Goal: Information Seeking & Learning: Compare options

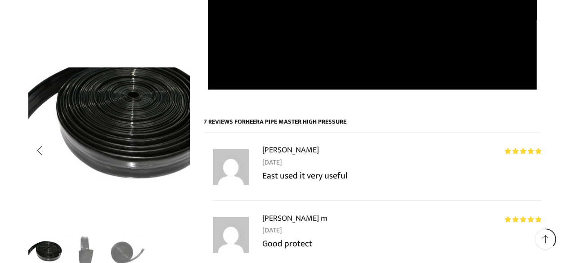
scroll to position [765, 0]
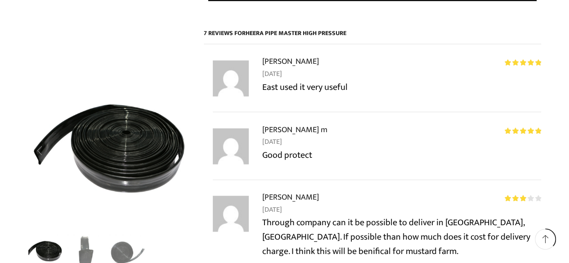
click at [43, 152] on div "Previous slide" at bounding box center [39, 150] width 22 height 22
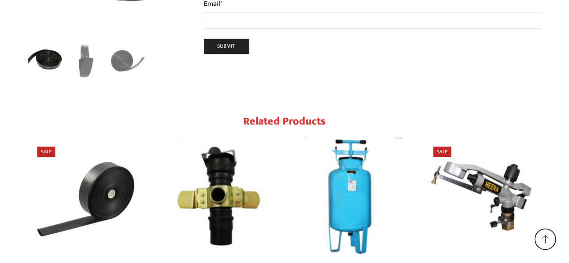
scroll to position [2114, 0]
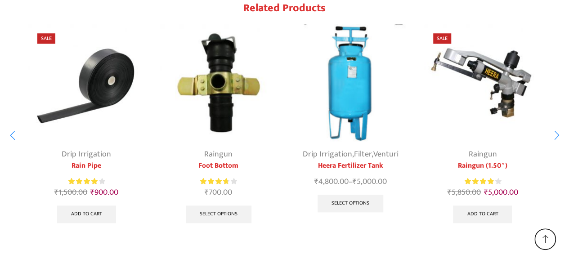
click at [88, 72] on img "1 / 10" at bounding box center [86, 82] width 117 height 117
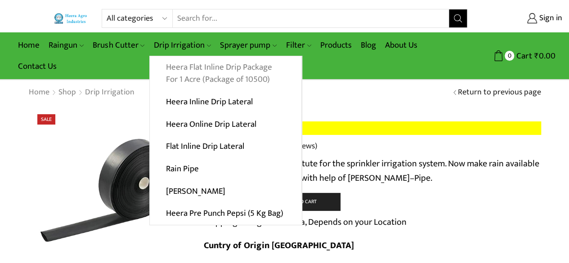
click at [194, 65] on link "Heera Flat Inline Drip Package For 1 Acre (Package of 10500)" at bounding box center [226, 73] width 152 height 35
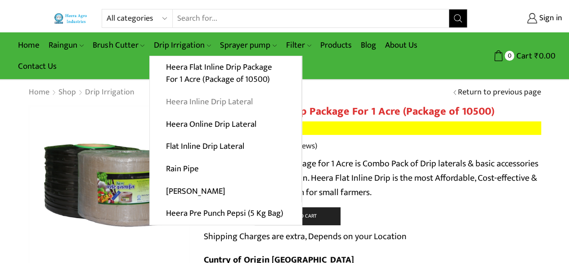
click at [197, 102] on link "Heera Inline Drip Lateral" at bounding box center [226, 102] width 152 height 22
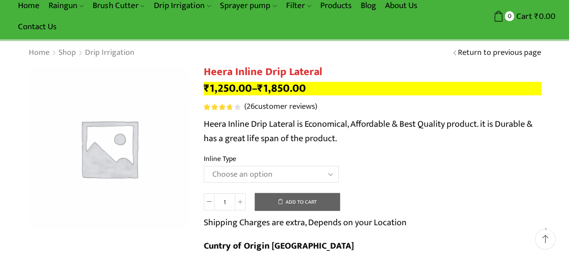
scroll to position [135, 0]
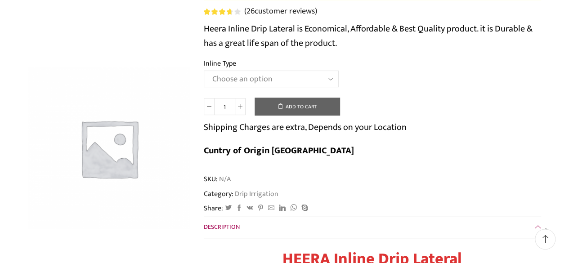
click at [278, 85] on select "Choose an option Heera Inline 12 MM (30CM) Heera Inline 12 MM (38CM) Heera Inli…" at bounding box center [271, 79] width 135 height 17
click at [204, 71] on select "Choose an option Heera Inline 12 MM (30CM) Heera Inline 12 MM (38CM) Heera Inli…" at bounding box center [271, 79] width 135 height 17
select select "Heera Inline 12 MM (30CM)"
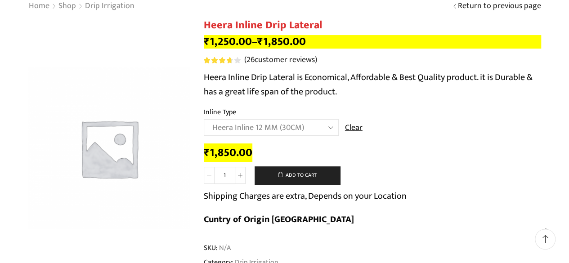
scroll to position [0, 0]
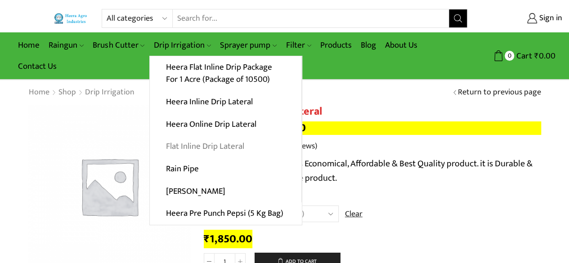
click at [205, 148] on link "Flat Inline Drip Lateral" at bounding box center [226, 146] width 152 height 22
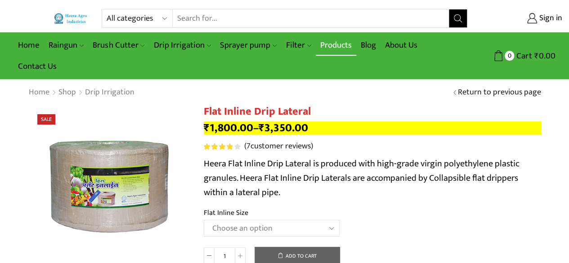
click at [339, 42] on link "Products" at bounding box center [336, 45] width 40 height 21
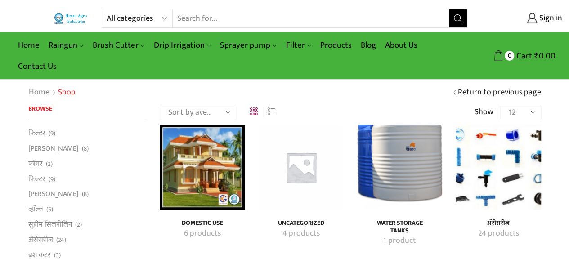
click at [505, 175] on img "Visit product category अ‍ॅसेसरीज" at bounding box center [498, 167] width 85 height 85
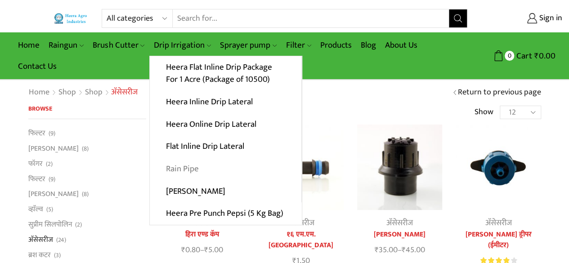
click at [175, 163] on link "Rain Pipe" at bounding box center [226, 169] width 152 height 22
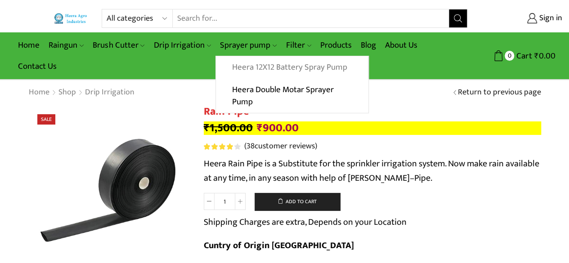
click at [262, 68] on link "Heera 12X12 Battery Spray Pump" at bounding box center [292, 67] width 152 height 22
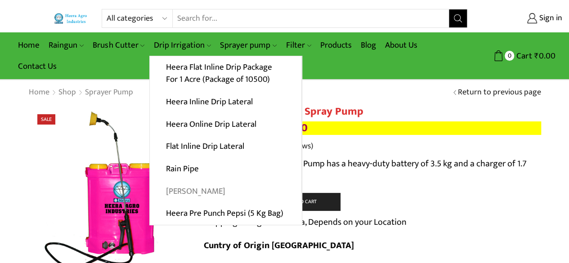
click at [183, 187] on link "[PERSON_NAME]" at bounding box center [226, 191] width 152 height 22
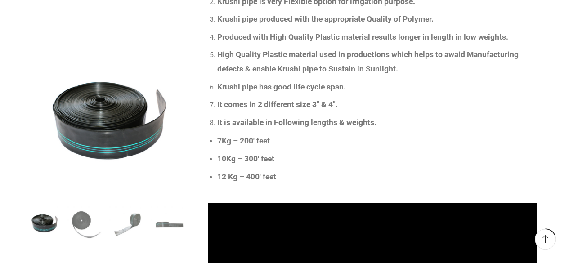
scroll to position [405, 0]
